Goal: Complete application form

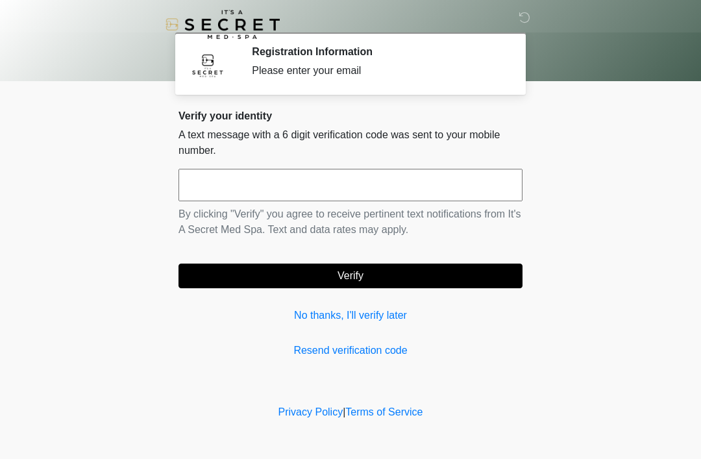
click at [346, 193] on input "text" at bounding box center [350, 185] width 344 height 32
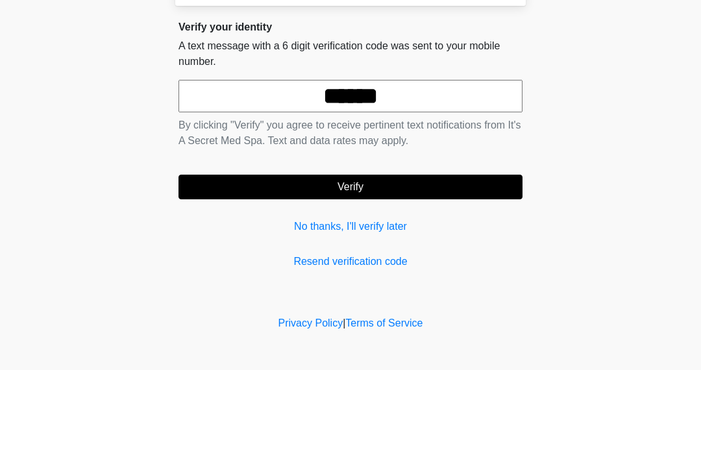
type input "******"
click at [281, 263] on button "Verify" at bounding box center [350, 275] width 344 height 25
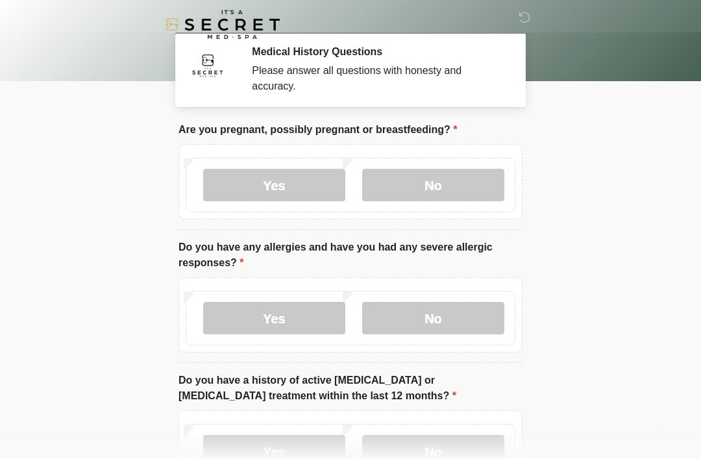
click at [224, 182] on label "Yes" at bounding box center [274, 185] width 142 height 32
click at [405, 321] on label "No" at bounding box center [433, 318] width 142 height 32
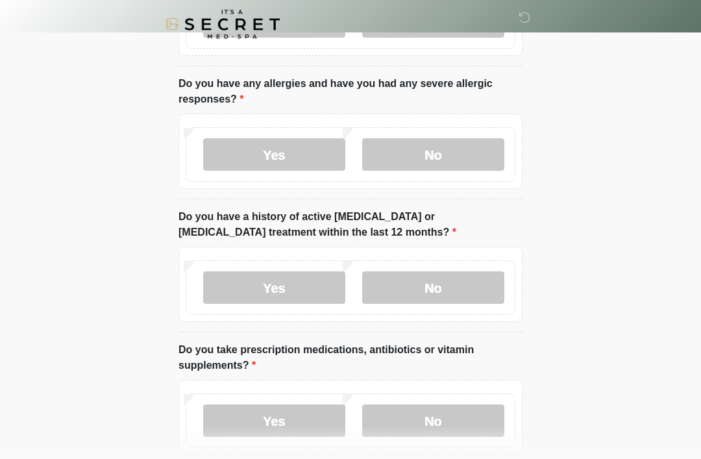
scroll to position [182, 0]
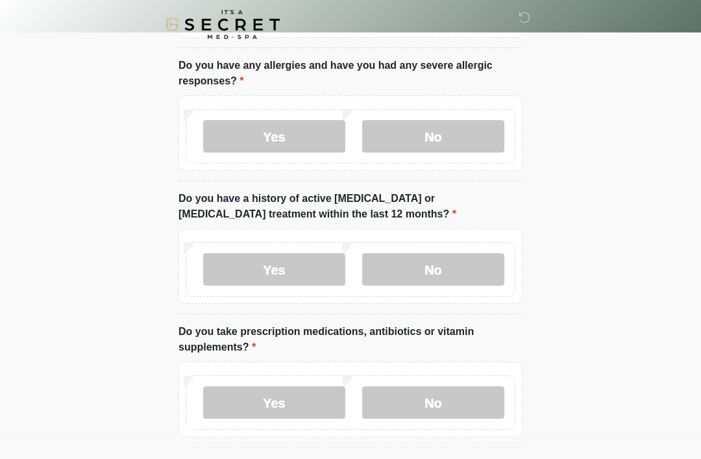
click at [415, 268] on label "No" at bounding box center [433, 269] width 142 height 32
click at [409, 412] on label "No" at bounding box center [433, 402] width 142 height 32
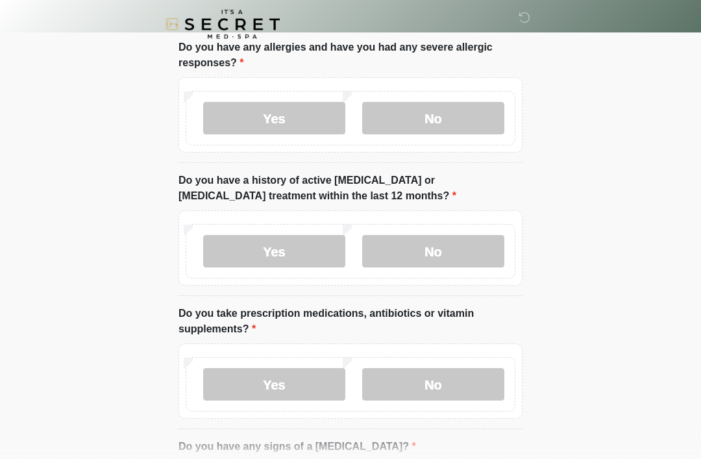
scroll to position [223, 0]
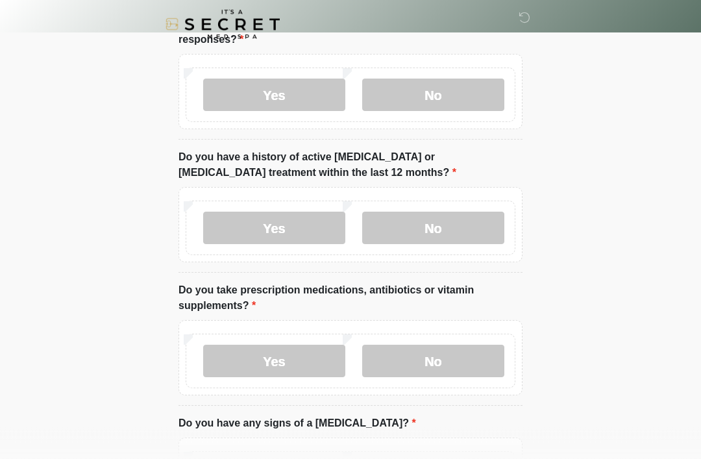
click at [224, 366] on label "Yes" at bounding box center [274, 361] width 142 height 32
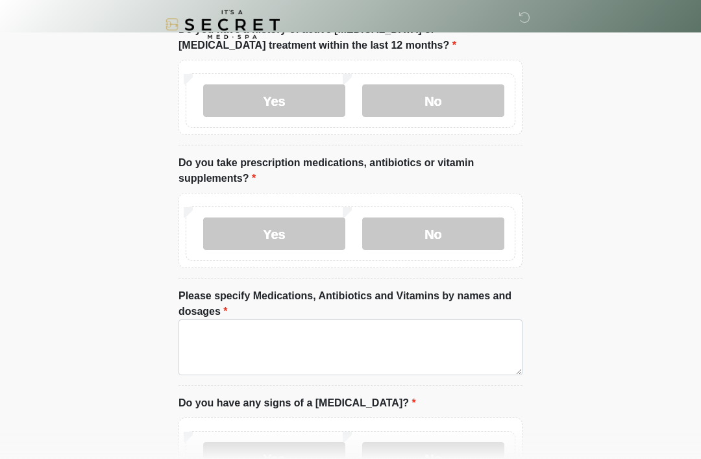
scroll to position [395, 0]
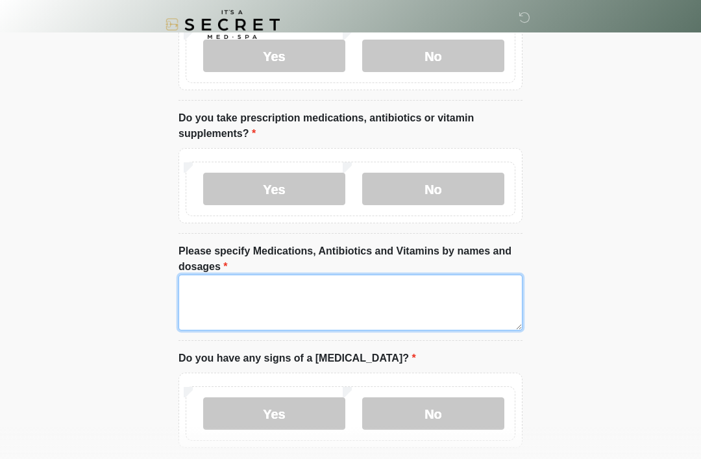
click at [220, 300] on textarea "Please specify Medications, Antibiotics and Vitamins by names and dosages" at bounding box center [350, 302] width 344 height 56
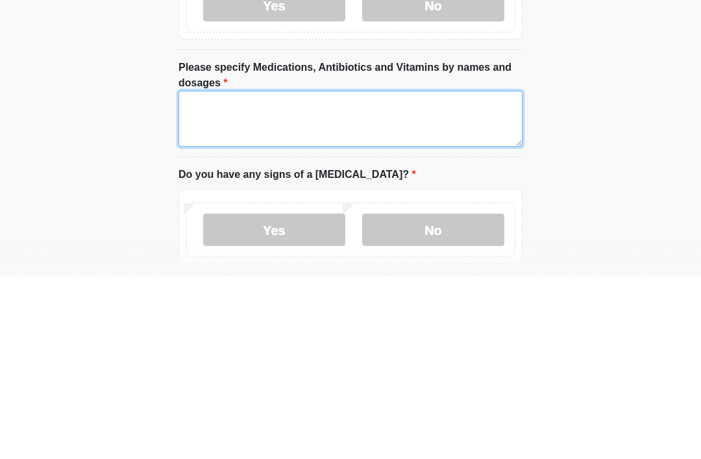
type textarea "*"
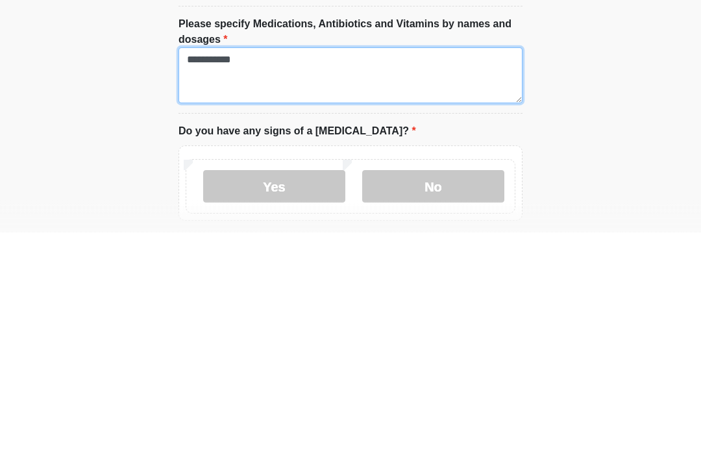
type textarea "**********"
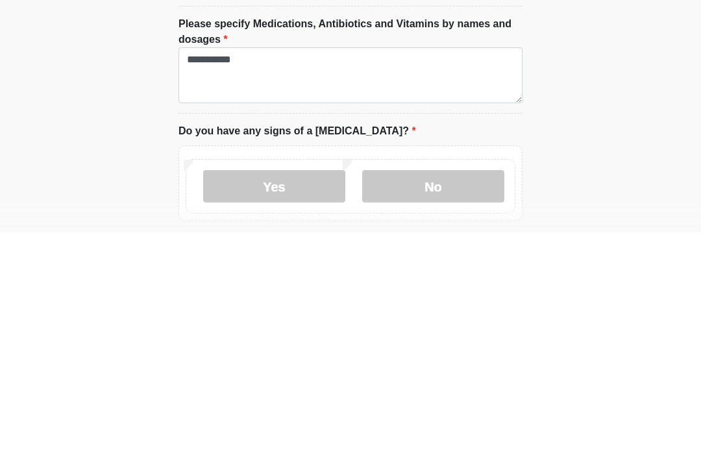
click at [392, 397] on label "No" at bounding box center [433, 413] width 142 height 32
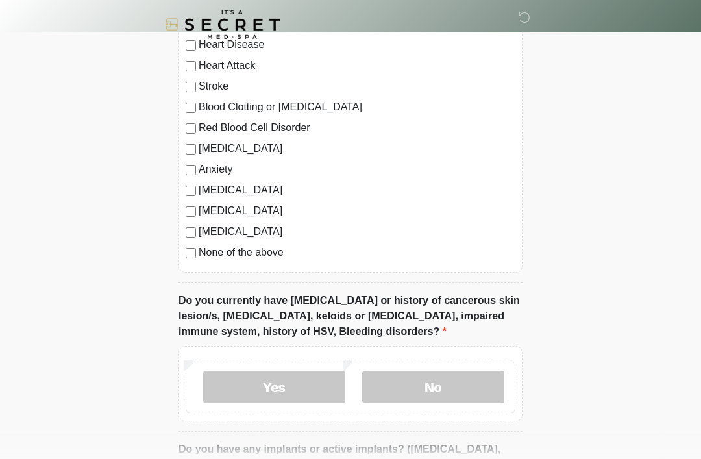
scroll to position [960, 0]
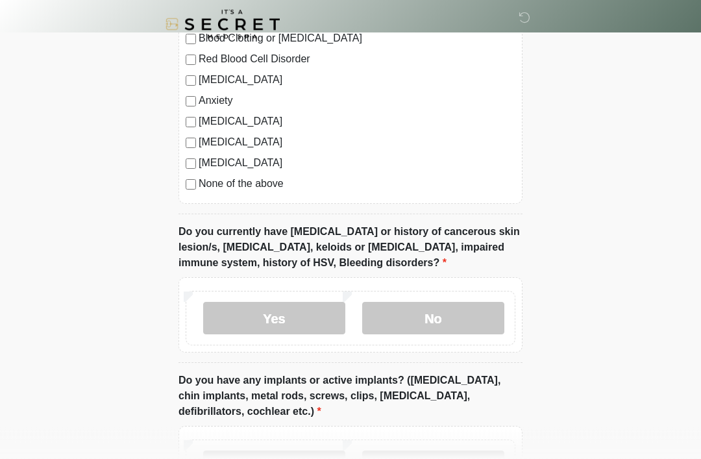
click at [394, 312] on label "No" at bounding box center [433, 318] width 142 height 32
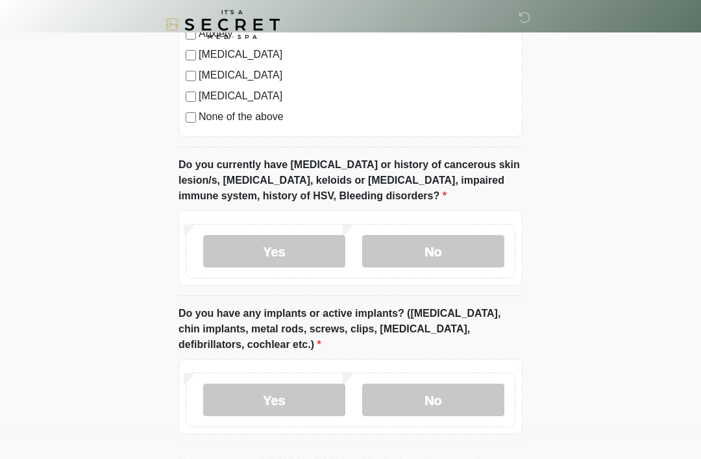
click at [430, 398] on label "No" at bounding box center [433, 399] width 142 height 32
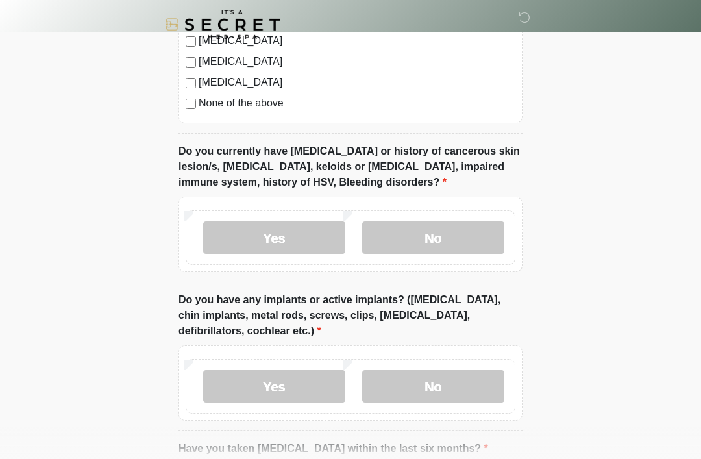
scroll to position [1191, 0]
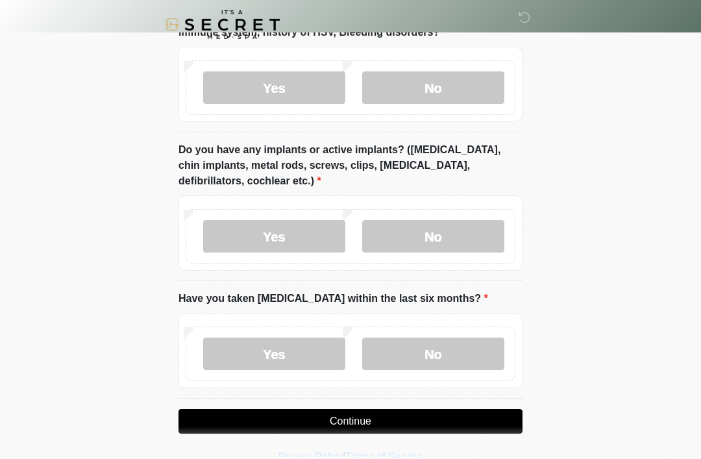
click at [403, 339] on label "No" at bounding box center [433, 353] width 142 height 32
click at [345, 410] on button "Continue" at bounding box center [350, 421] width 344 height 25
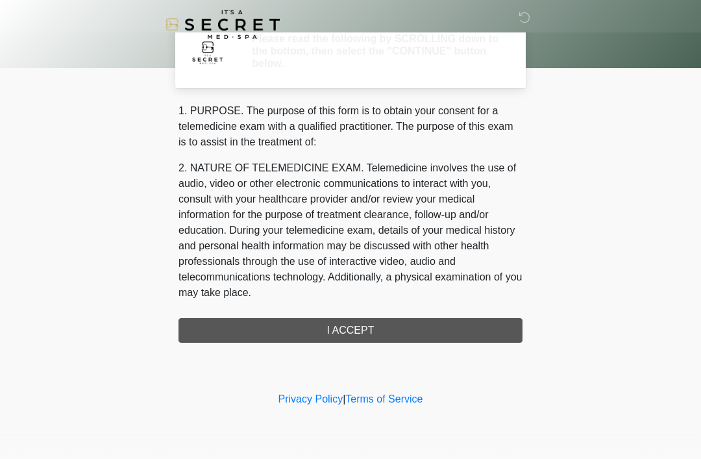
scroll to position [0, 0]
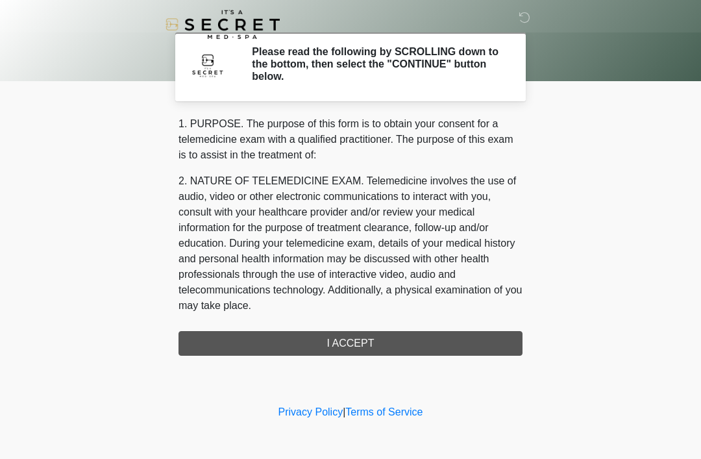
click at [221, 350] on div "1. PURPOSE. The purpose of this form is to obtain your consent for a telemedici…" at bounding box center [350, 235] width 344 height 239
click at [236, 336] on div "1. PURPOSE. The purpose of this form is to obtain your consent for a telemedici…" at bounding box center [350, 235] width 344 height 239
click at [311, 341] on div "1. PURPOSE. The purpose of this form is to obtain your consent for a telemedici…" at bounding box center [350, 235] width 344 height 239
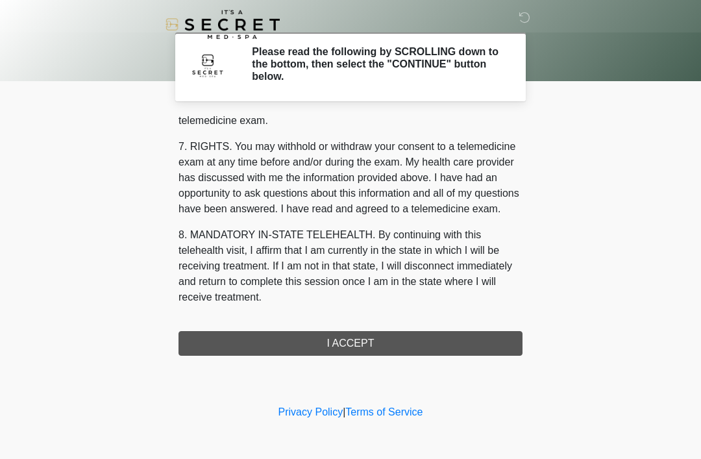
scroll to position [553, 0]
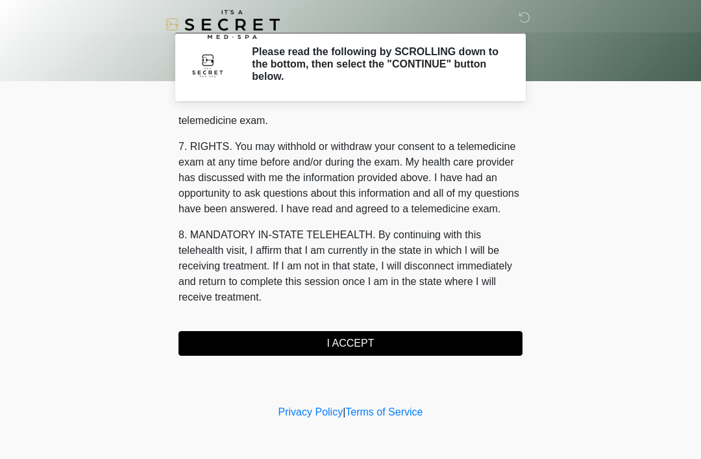
click at [292, 350] on button "I ACCEPT" at bounding box center [350, 343] width 344 height 25
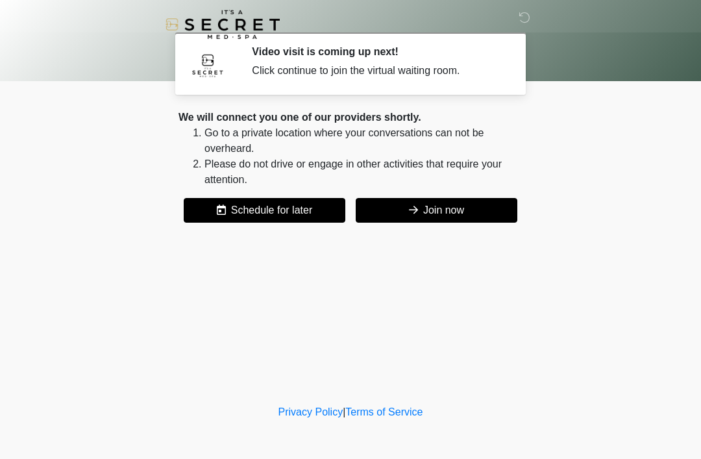
click at [398, 213] on button "Join now" at bounding box center [437, 210] width 162 height 25
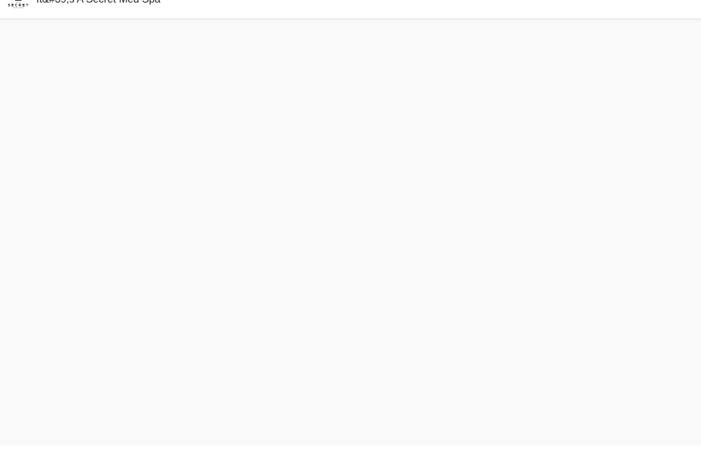
scroll to position [4, 0]
